Goal: Browse casually: Explore the website without a specific task or goal

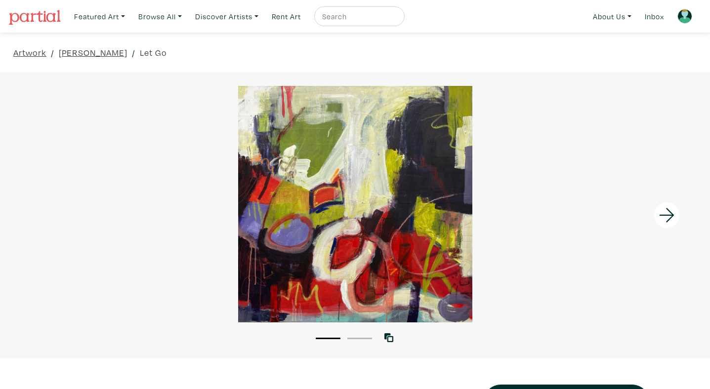
click at [677, 216] on icon at bounding box center [667, 215] width 34 height 27
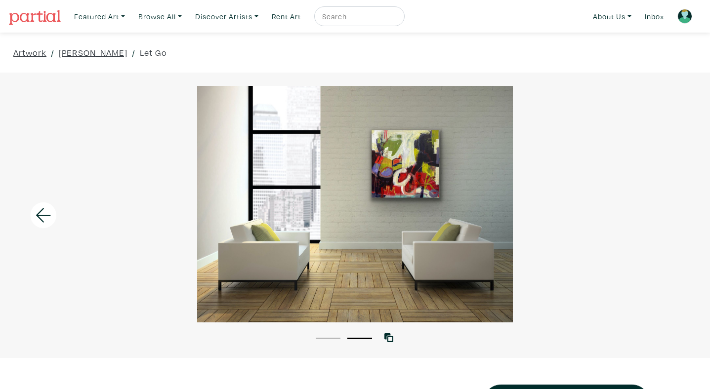
click at [677, 216] on div at bounding box center [355, 204] width 710 height 237
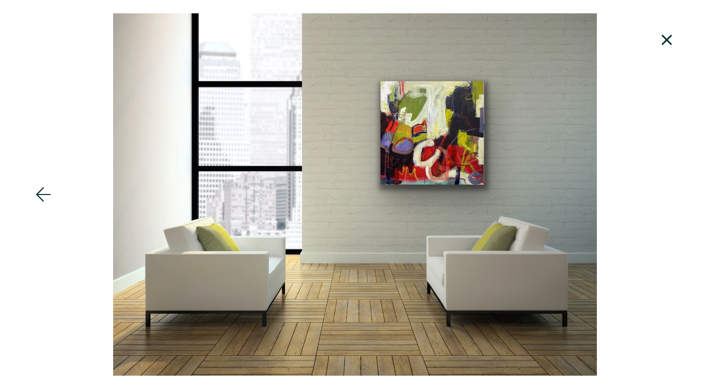
click at [670, 42] on icon at bounding box center [667, 40] width 34 height 27
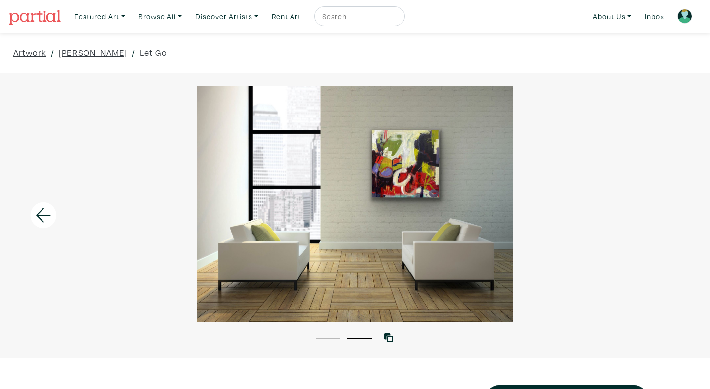
click at [461, 203] on div at bounding box center [355, 204] width 710 height 237
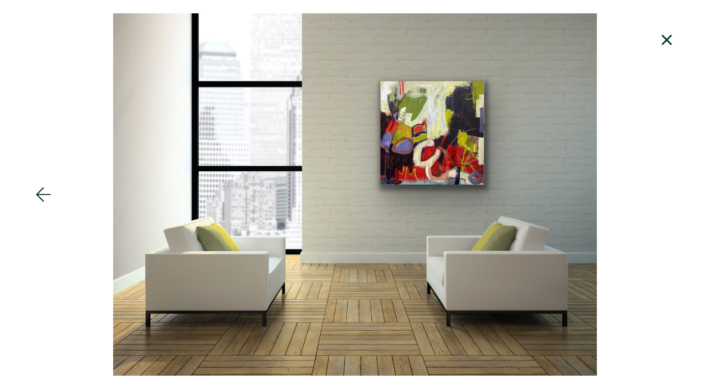
click at [667, 39] on icon at bounding box center [667, 40] width 10 height 10
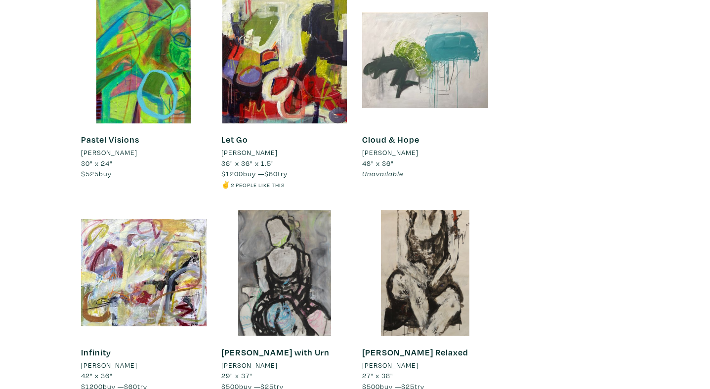
scroll to position [2368, 0]
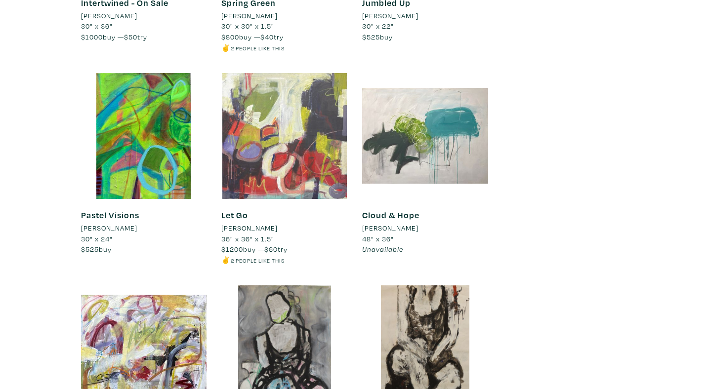
click at [282, 154] on div at bounding box center [284, 136] width 126 height 126
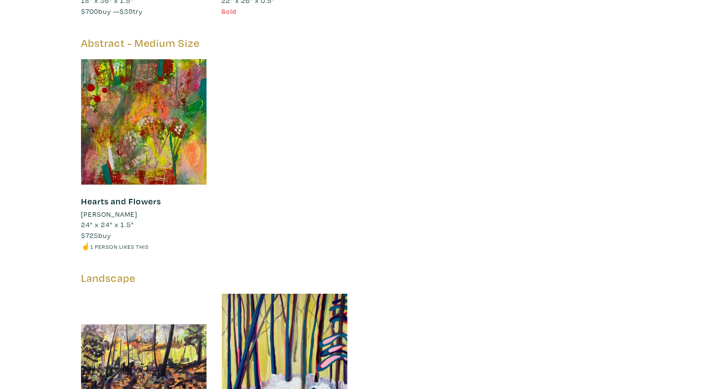
scroll to position [6109, 0]
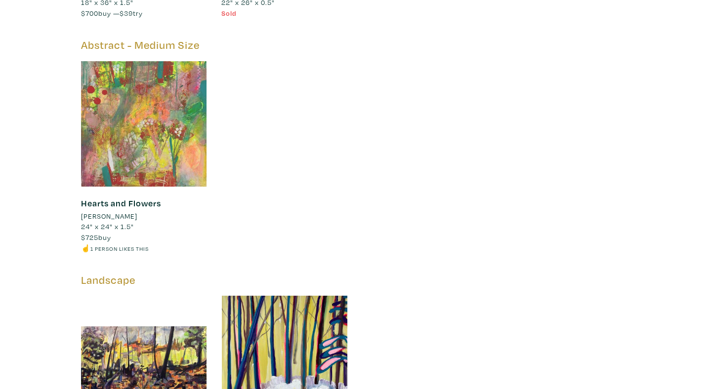
click at [180, 111] on div at bounding box center [144, 124] width 126 height 126
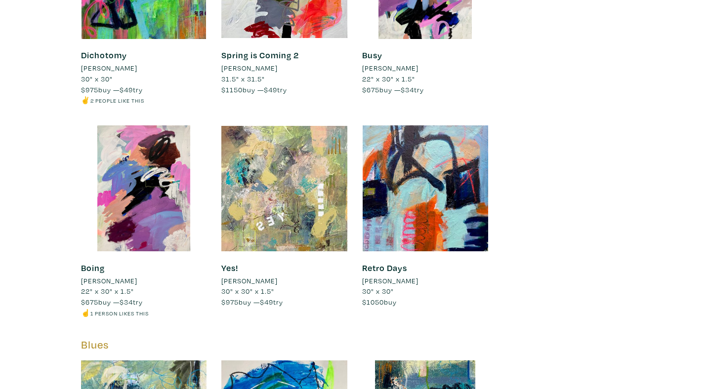
scroll to position [5349, 0]
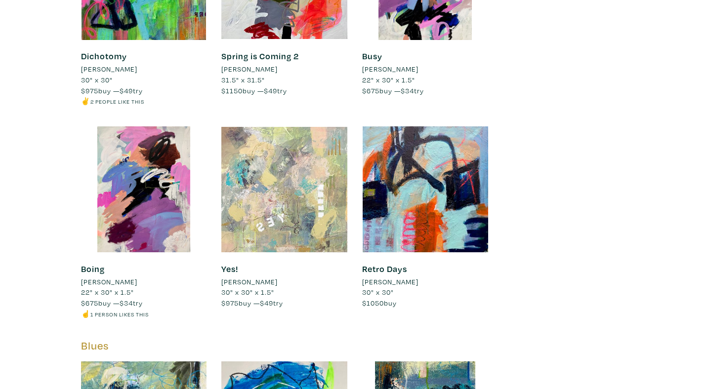
click at [299, 210] on div at bounding box center [284, 190] width 126 height 126
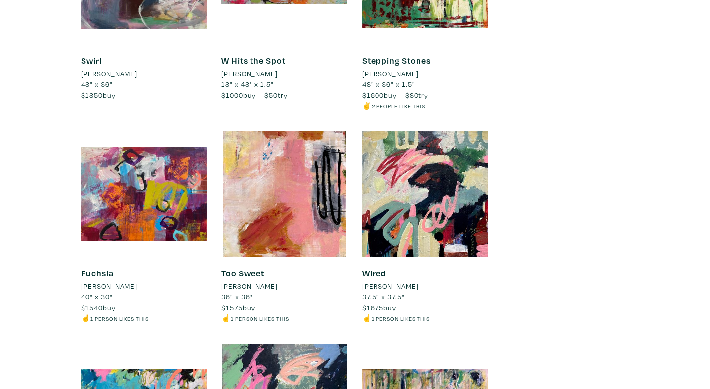
scroll to position [3819, 0]
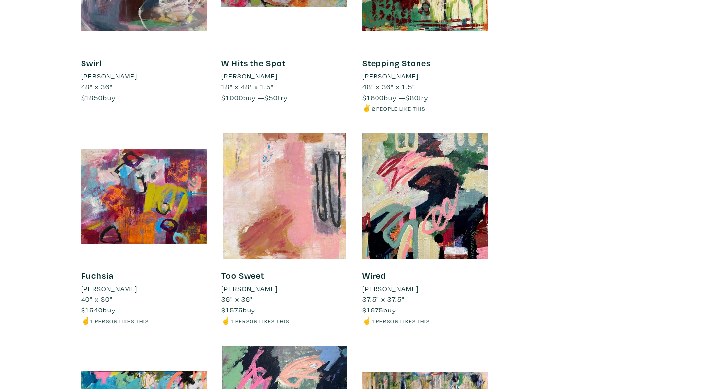
click at [301, 190] on div at bounding box center [284, 196] width 126 height 126
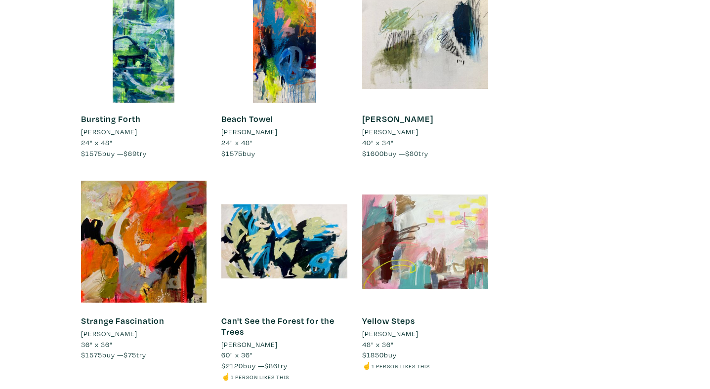
scroll to position [3335, 0]
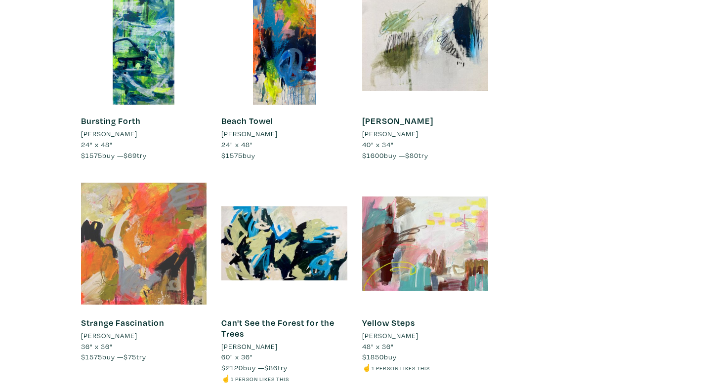
click at [164, 250] on div at bounding box center [144, 244] width 126 height 126
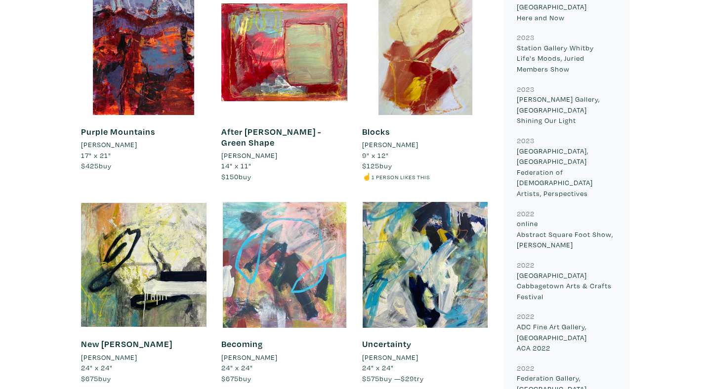
scroll to position [1010, 0]
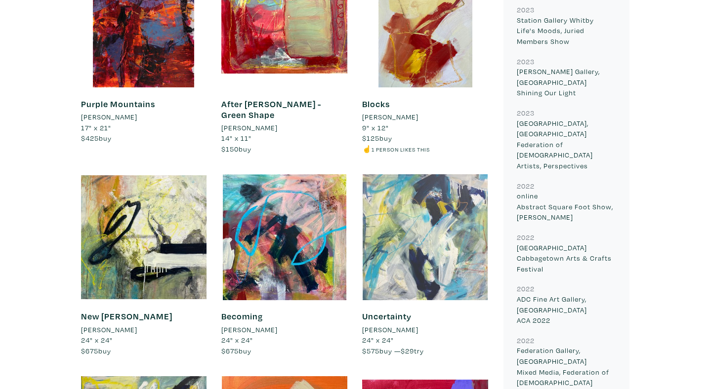
click at [432, 224] on div at bounding box center [425, 237] width 126 height 126
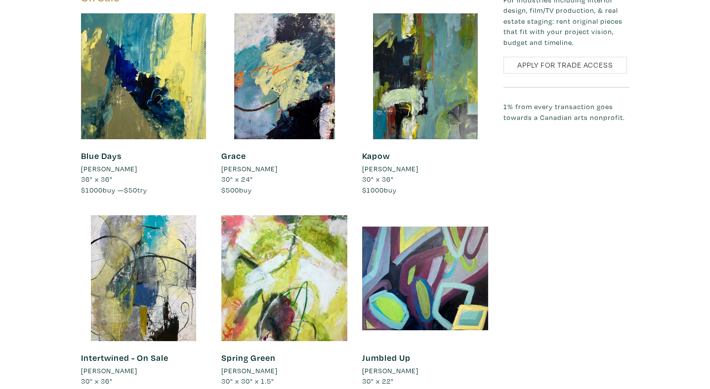
scroll to position [2227, 0]
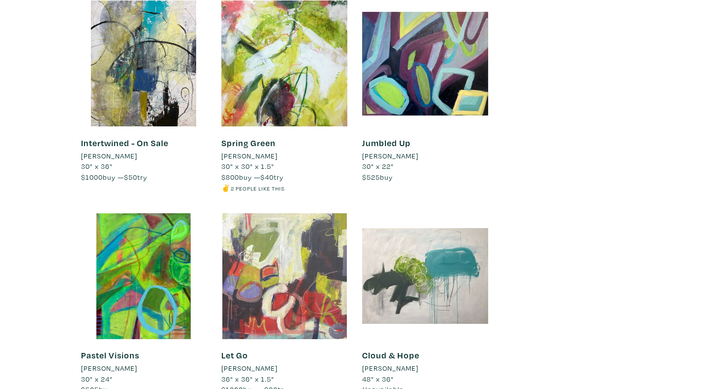
click at [273, 240] on div at bounding box center [284, 276] width 126 height 126
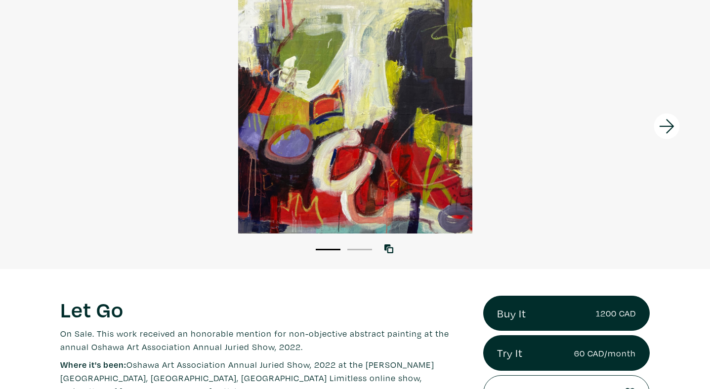
scroll to position [64, 0]
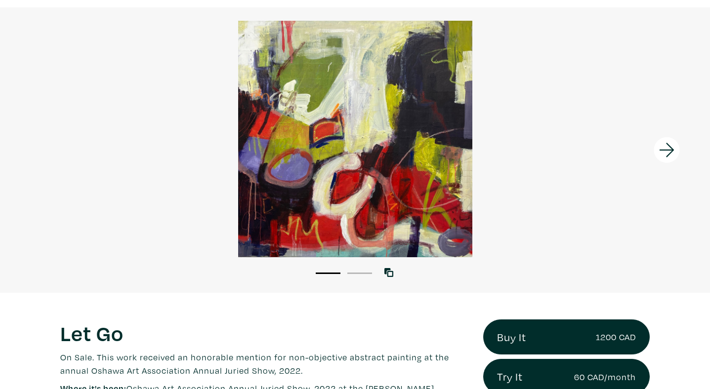
click at [666, 152] on icon at bounding box center [667, 150] width 34 height 27
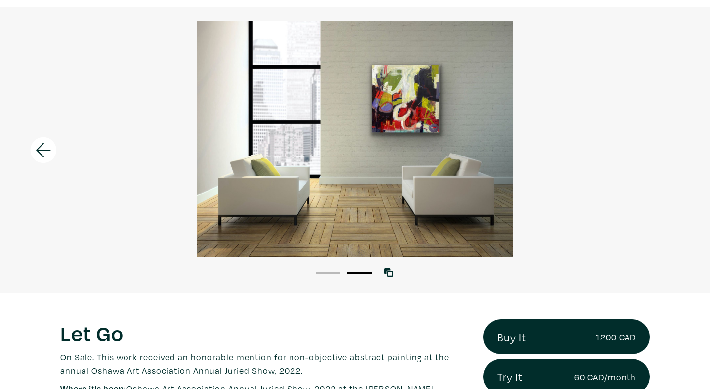
click at [666, 152] on div at bounding box center [355, 139] width 710 height 237
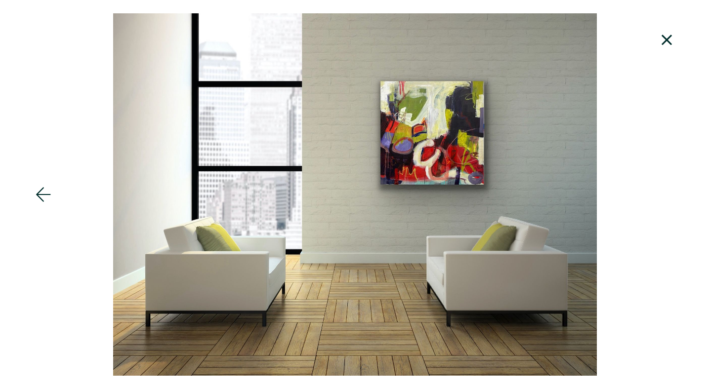
click at [669, 38] on icon at bounding box center [667, 40] width 10 height 10
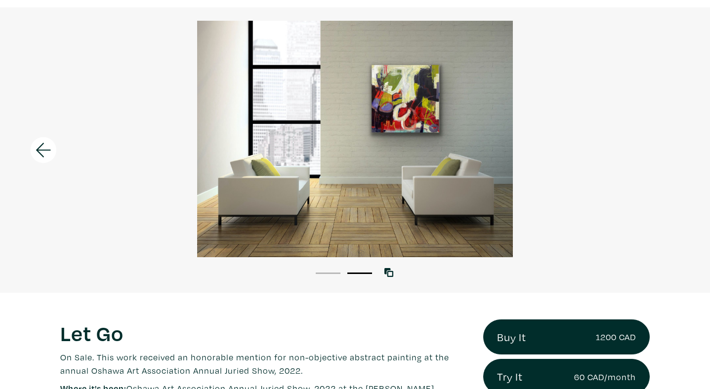
click at [35, 155] on icon at bounding box center [44, 150] width 34 height 27
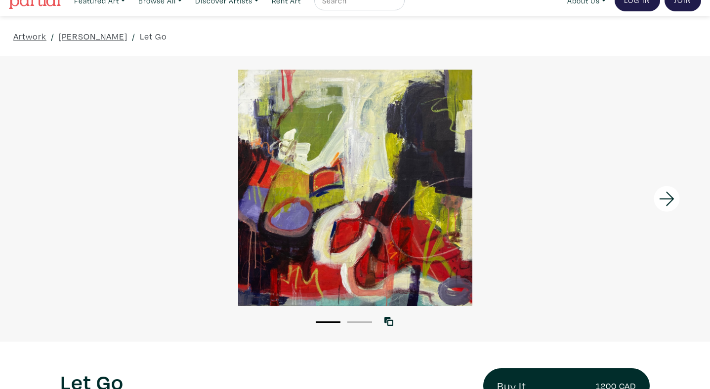
scroll to position [19, 0]
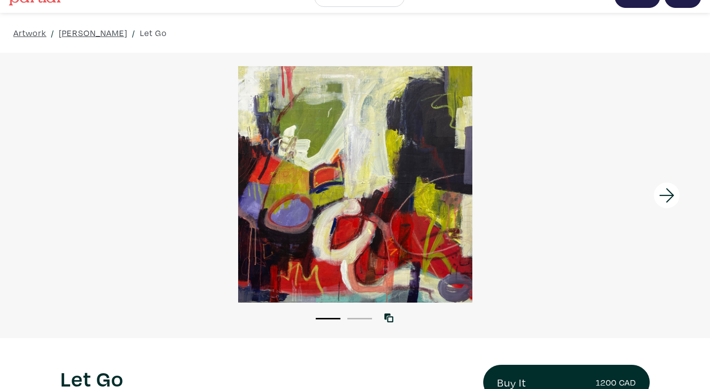
click at [673, 197] on icon at bounding box center [667, 195] width 34 height 27
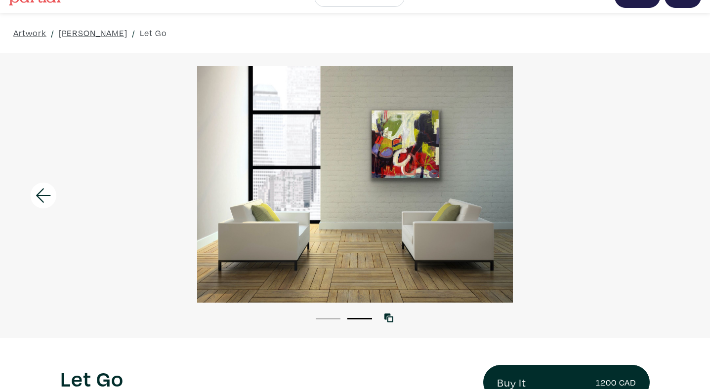
click at [673, 197] on div at bounding box center [355, 184] width 710 height 237
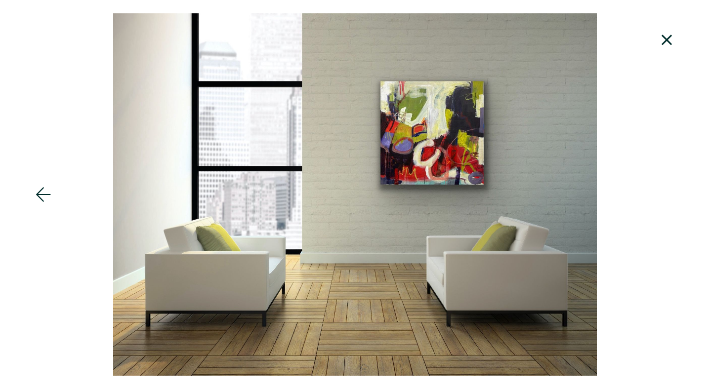
click at [673, 197] on div at bounding box center [355, 194] width 710 height 363
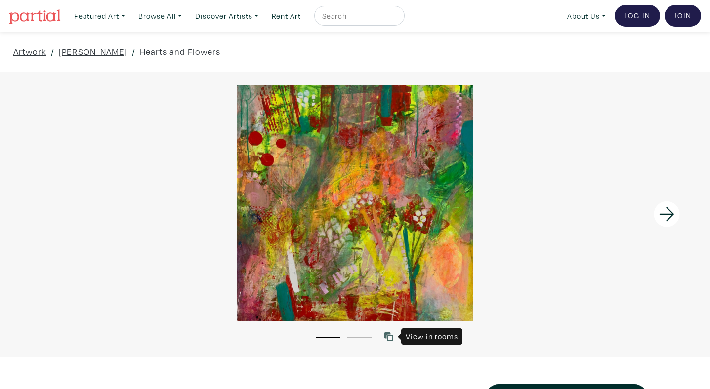
click at [392, 335] on icon at bounding box center [388, 337] width 9 height 9
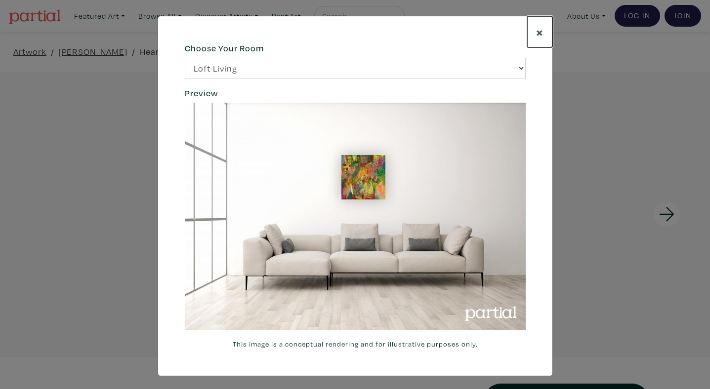
click at [538, 30] on span "×" at bounding box center [539, 31] width 7 height 17
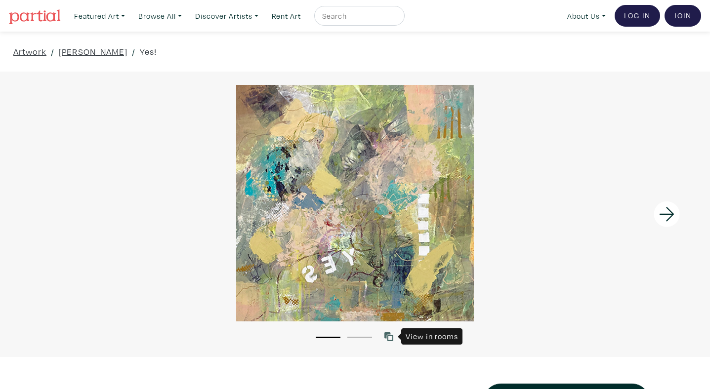
click at [390, 335] on icon at bounding box center [388, 337] width 9 height 9
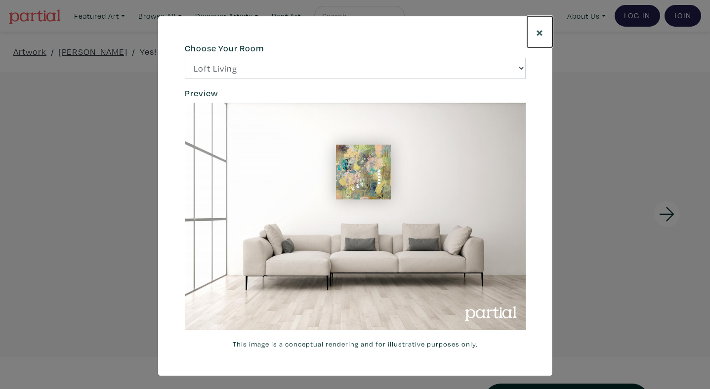
click at [540, 35] on span "×" at bounding box center [539, 31] width 7 height 17
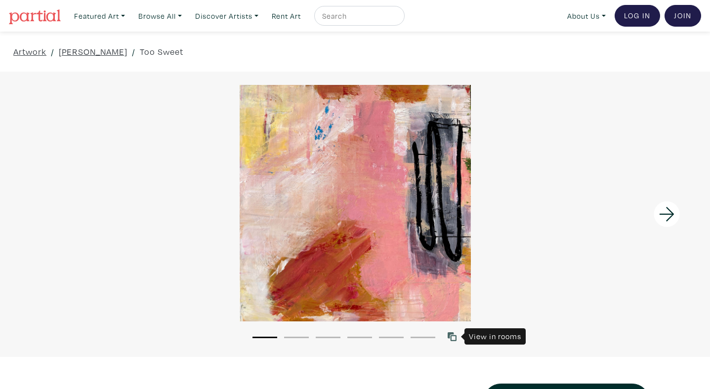
click at [453, 338] on icon at bounding box center [452, 337] width 9 height 9
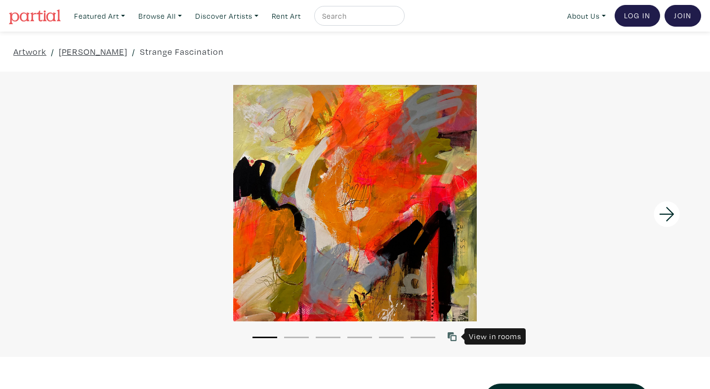
click at [454, 341] on icon at bounding box center [452, 337] width 9 height 9
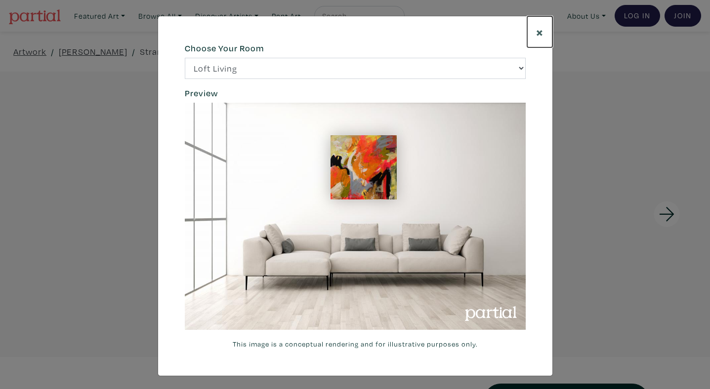
click at [538, 30] on span "×" at bounding box center [539, 31] width 7 height 17
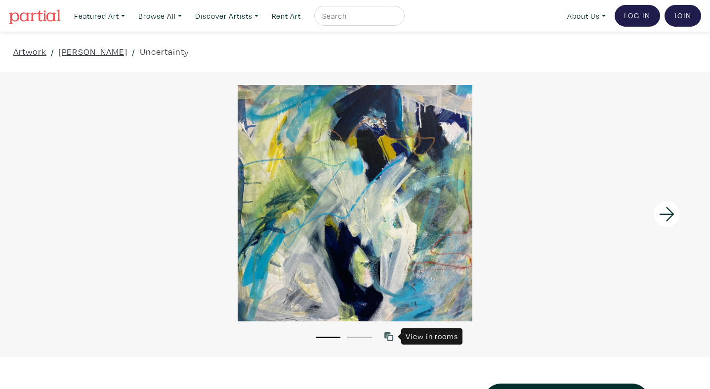
click at [388, 339] on icon at bounding box center [388, 337] width 9 height 9
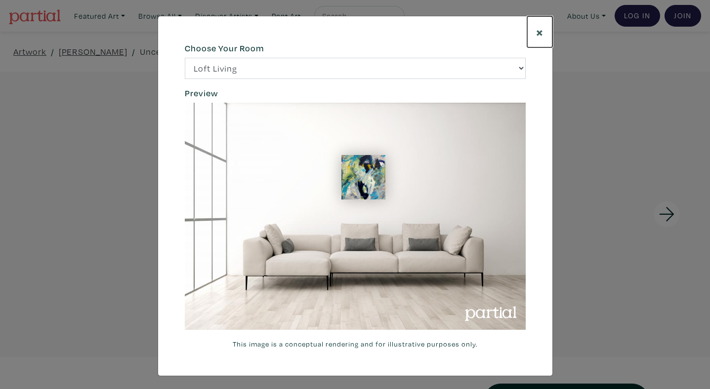
click at [537, 35] on span "×" at bounding box center [539, 31] width 7 height 17
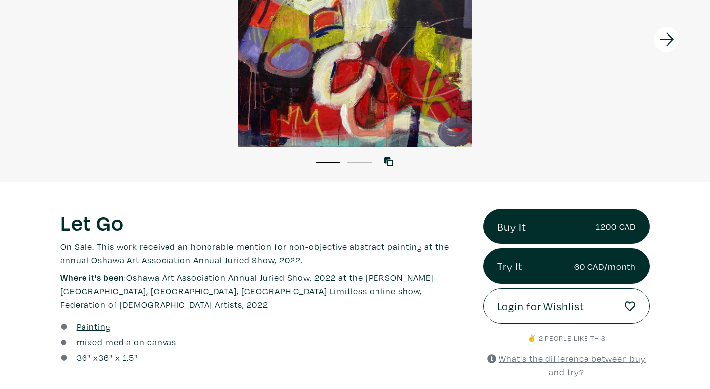
scroll to position [174, 0]
